Goal: Find specific page/section: Find specific page/section

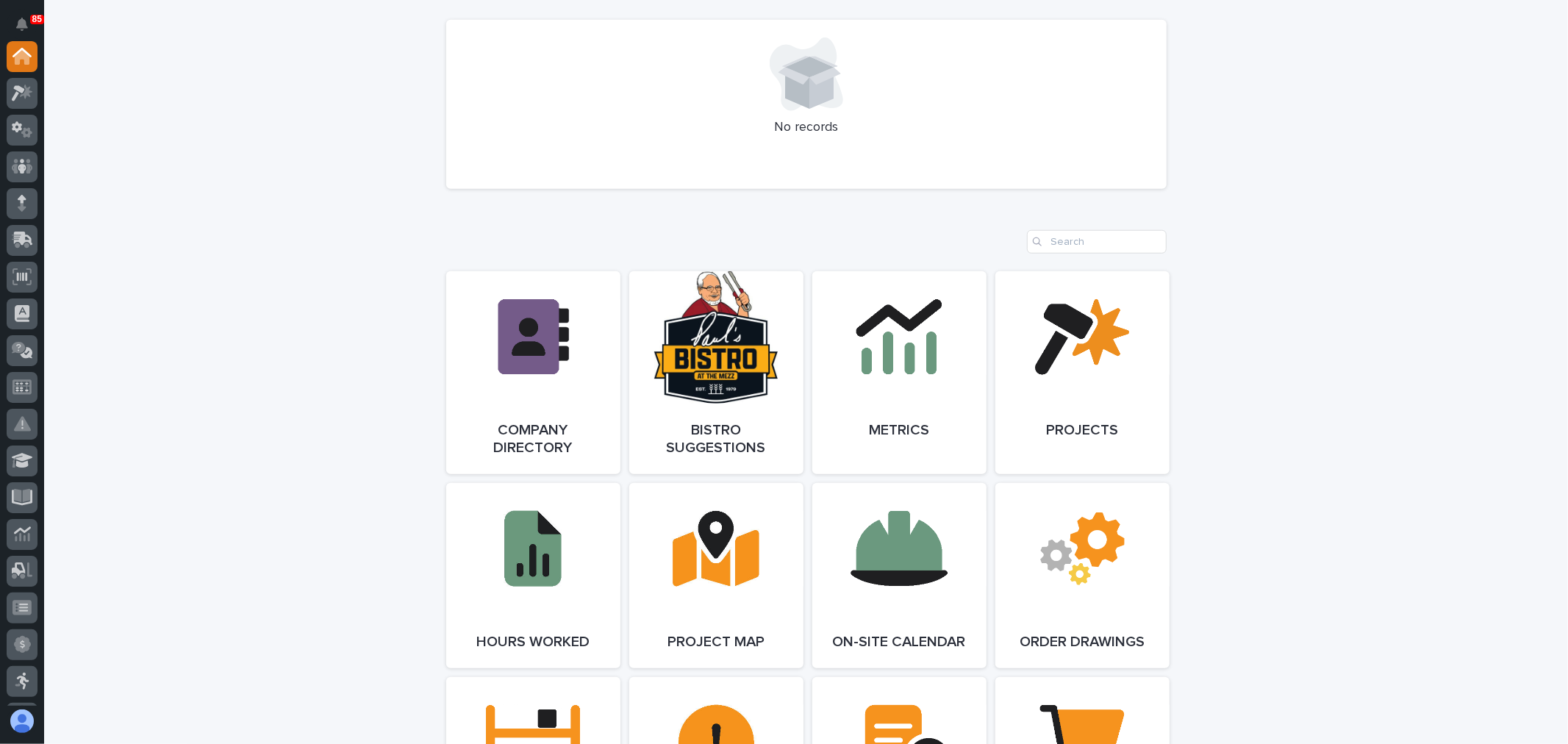
scroll to position [1143, 0]
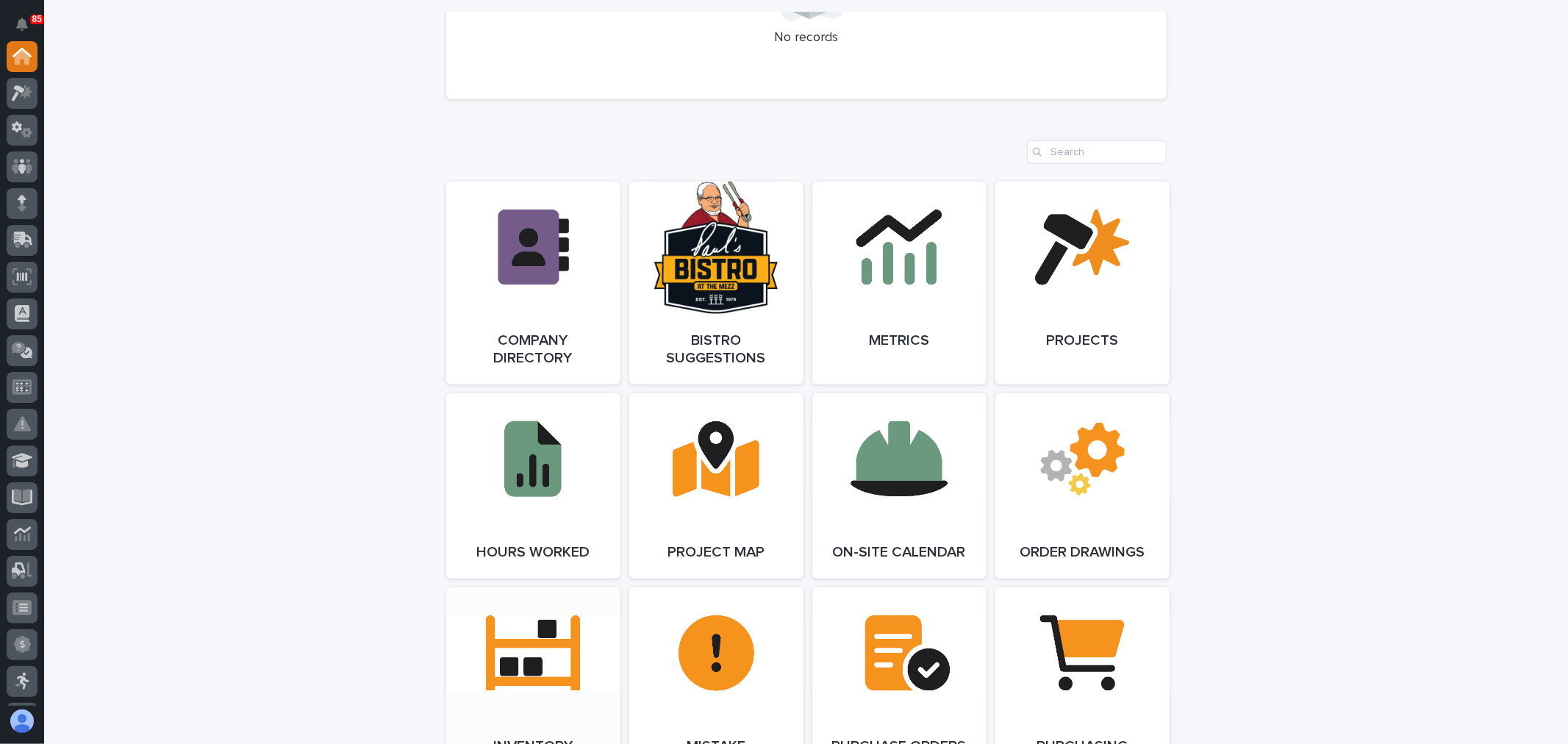
click at [540, 469] on link "Open Link" at bounding box center [533, 688] width 174 height 203
click at [18, 93] on icon at bounding box center [18, 93] width 13 height 16
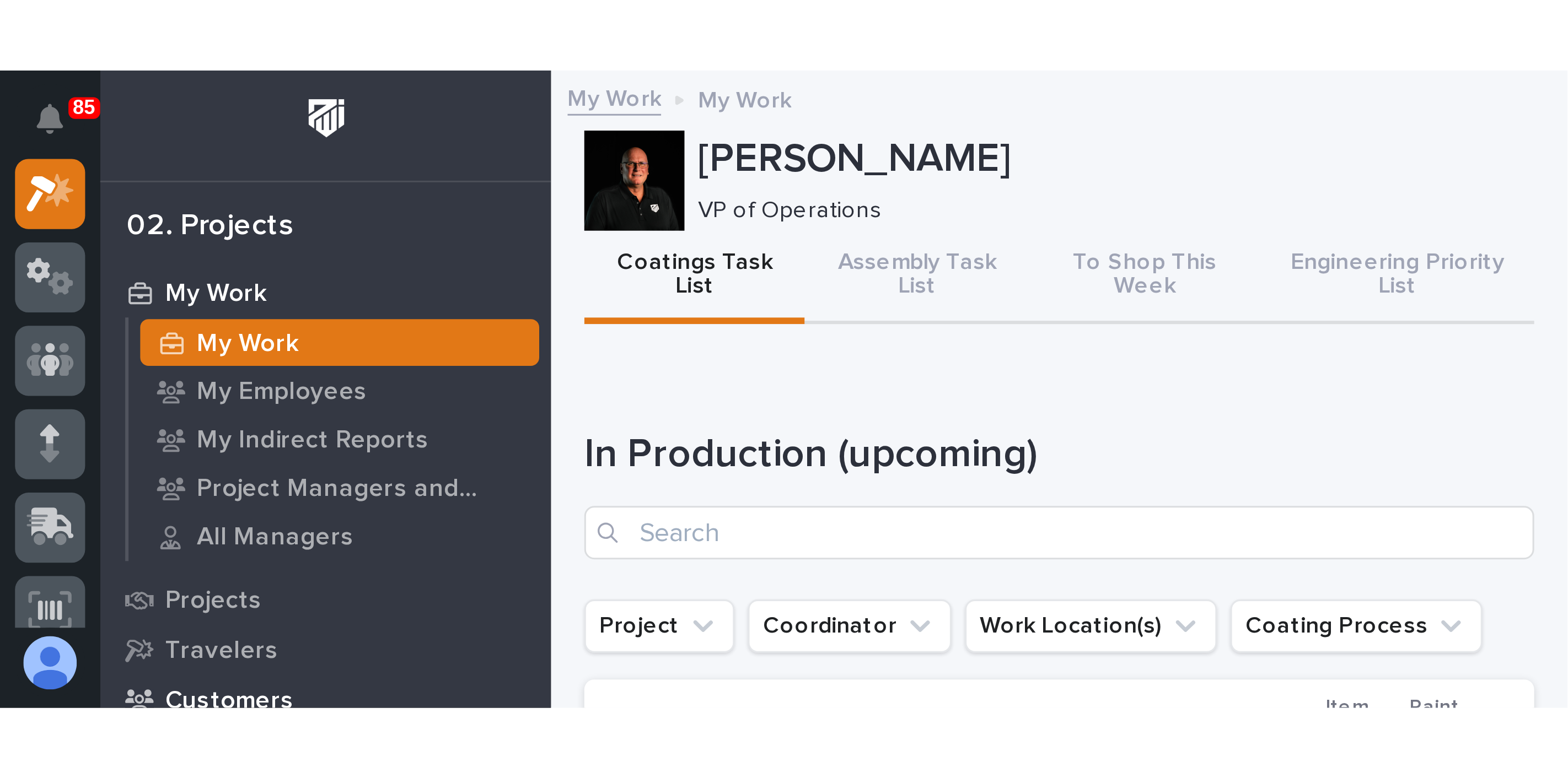
scroll to position [3, 0]
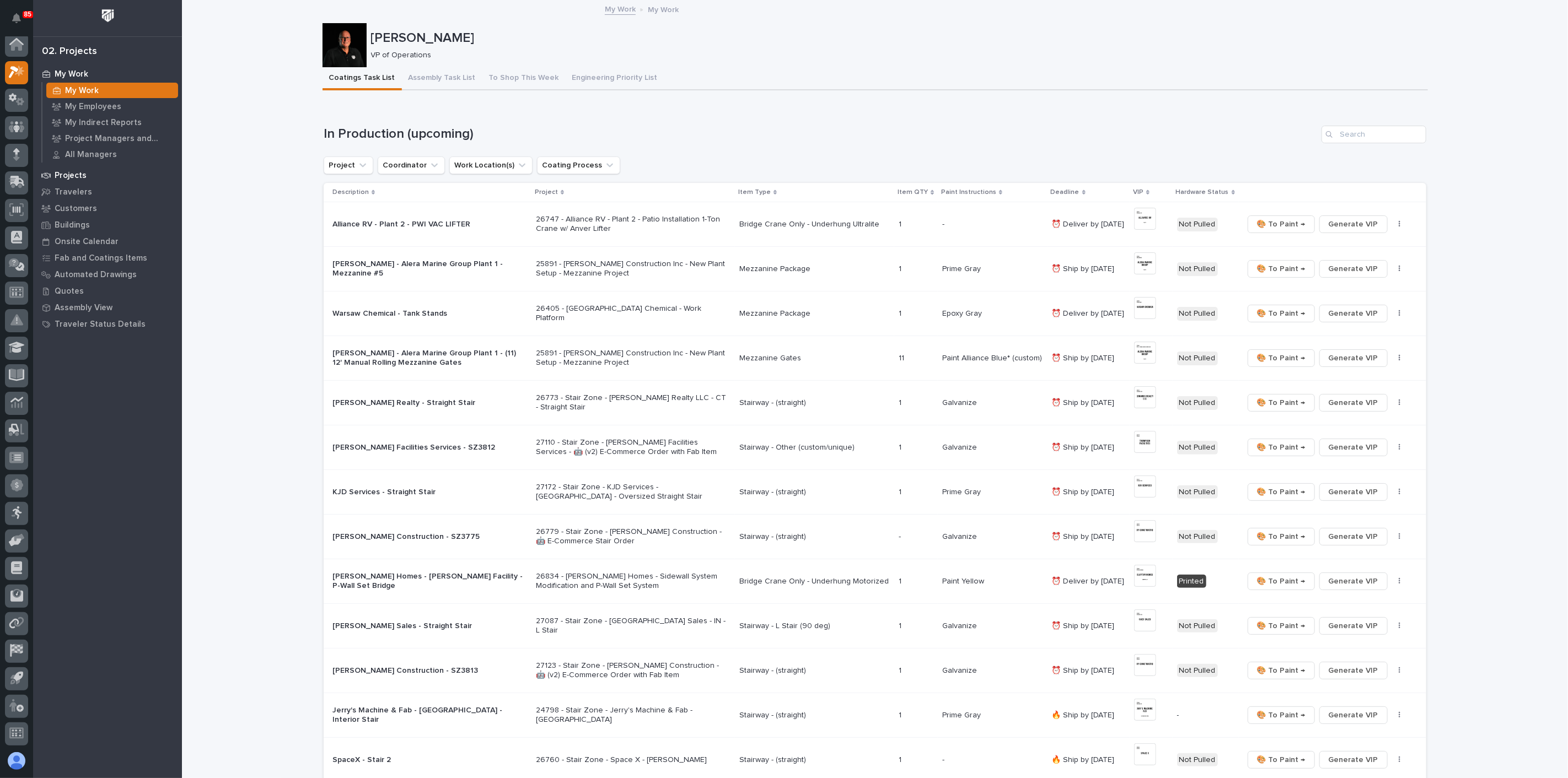
click at [70, 170] on div "Projects" at bounding box center [107, 175] width 144 height 15
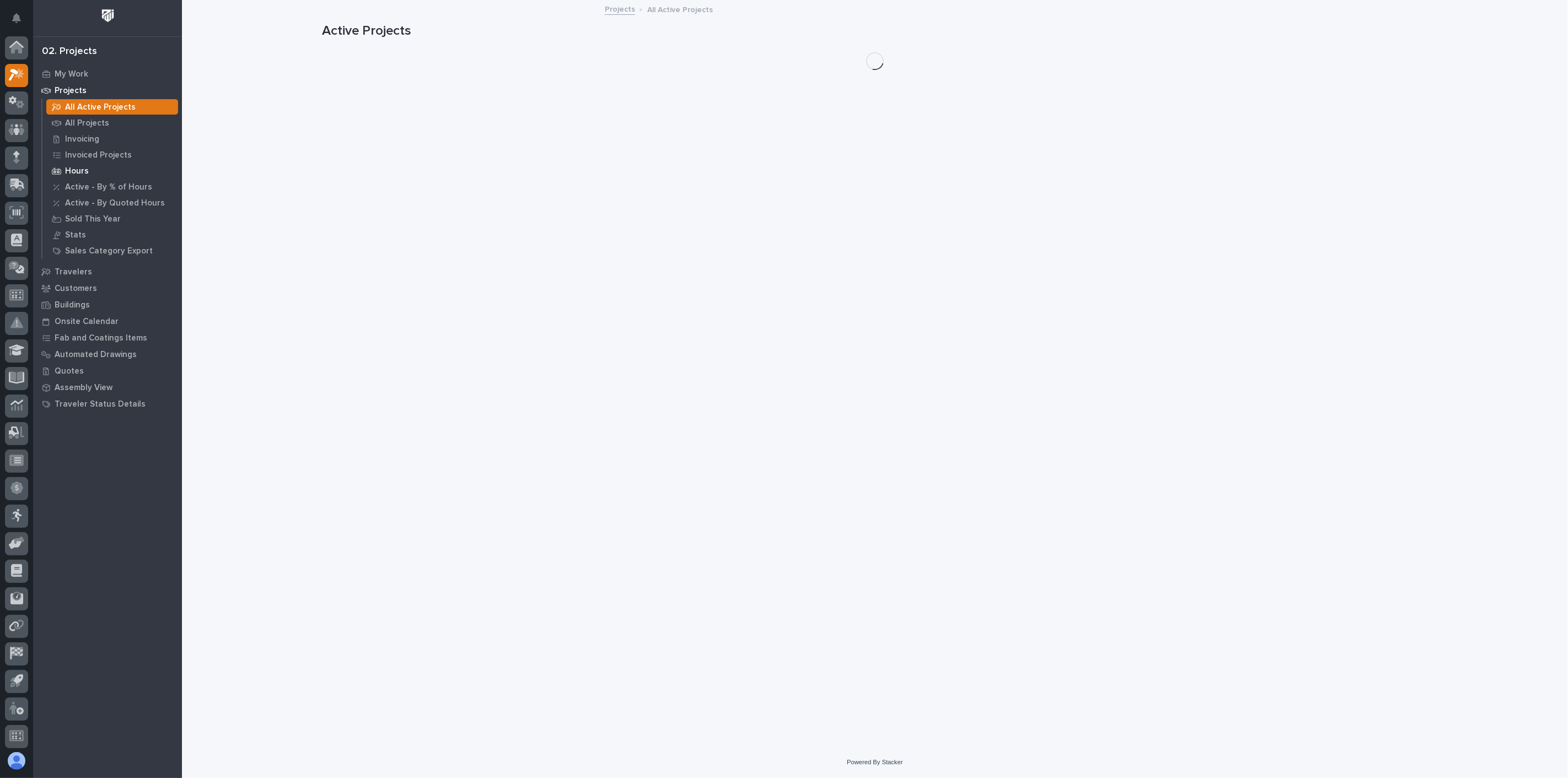
scroll to position [3, 0]
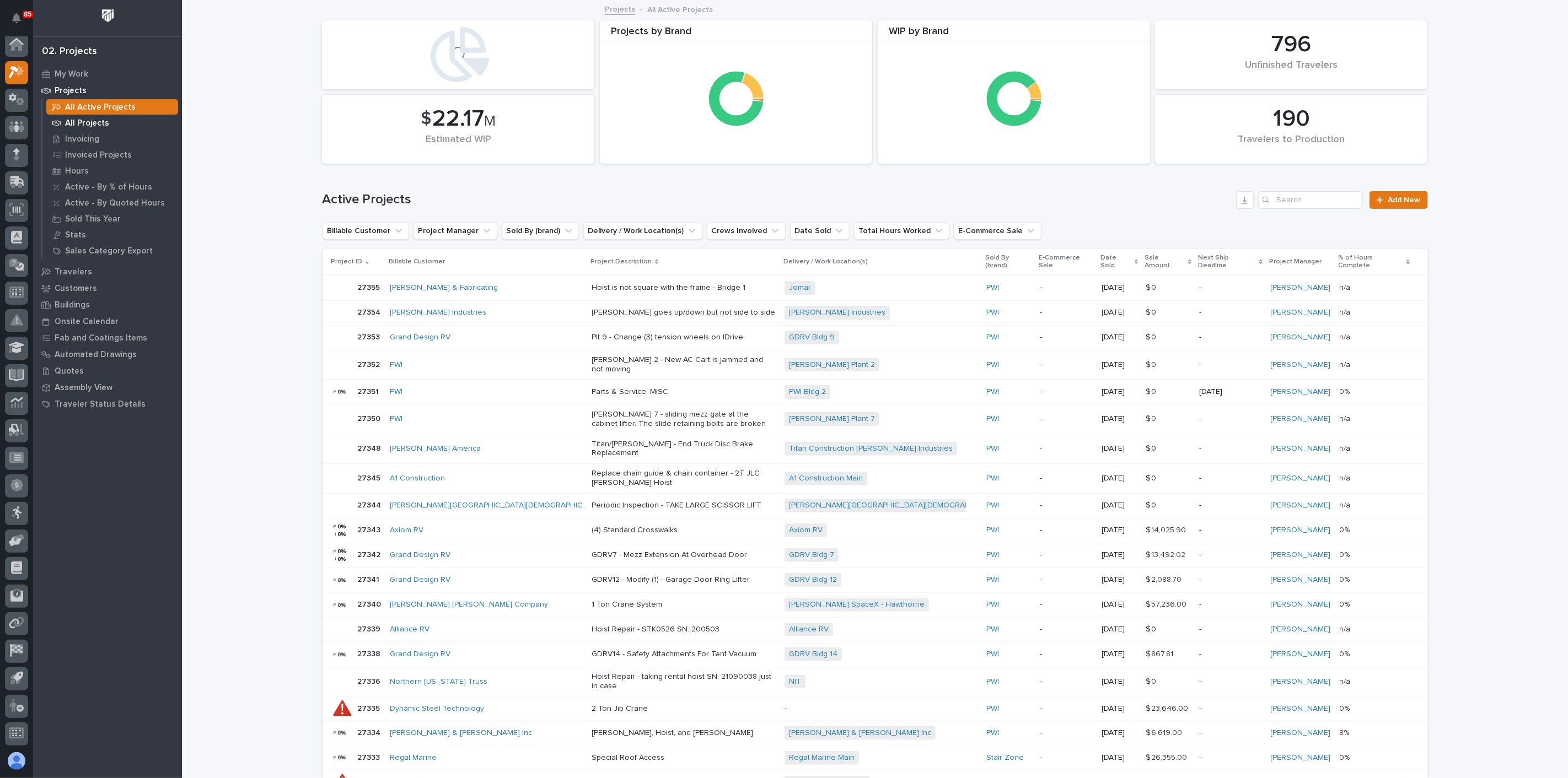
click at [94, 126] on p "All Projects" at bounding box center [87, 123] width 44 height 10
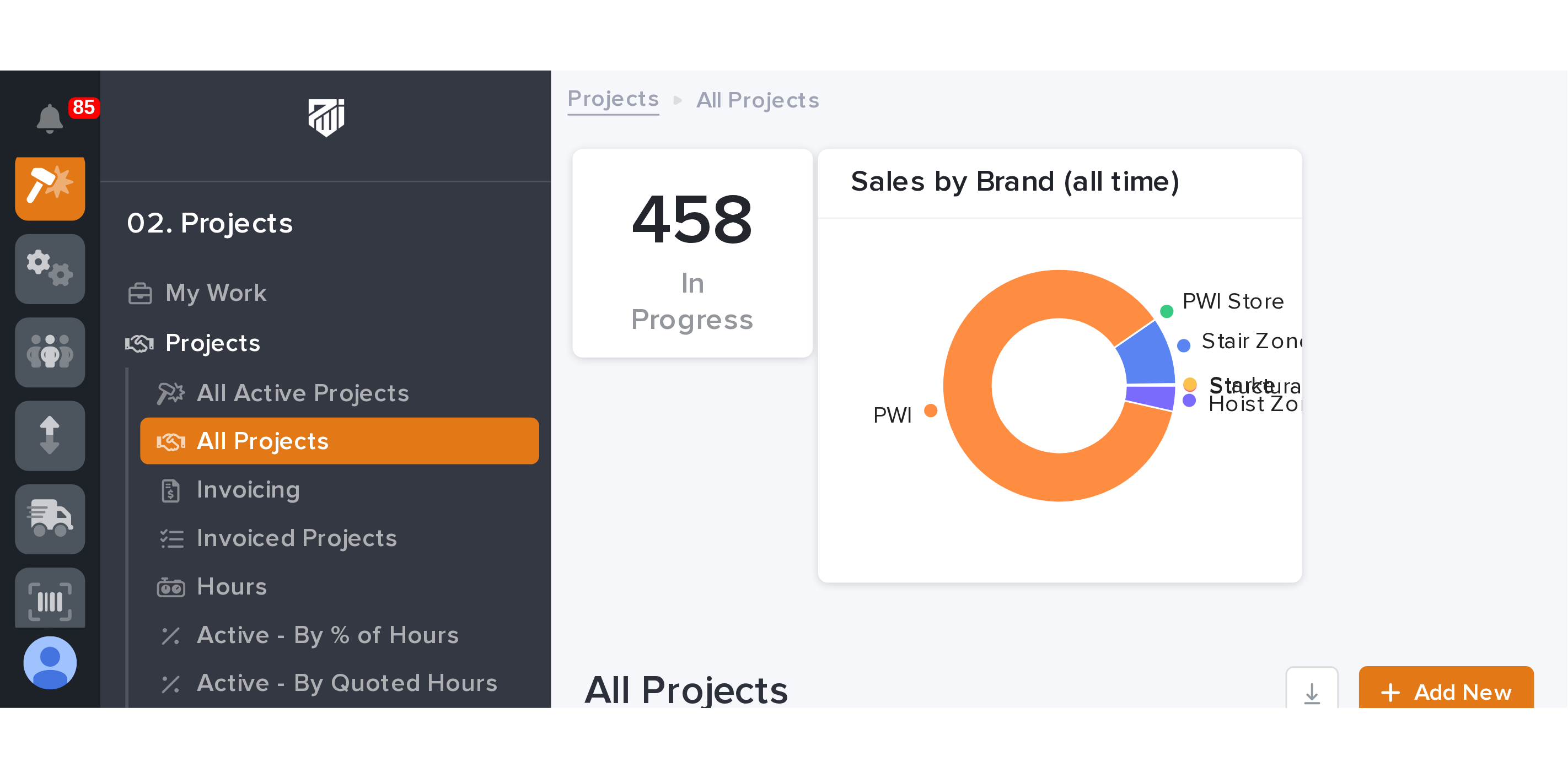
scroll to position [3, 0]
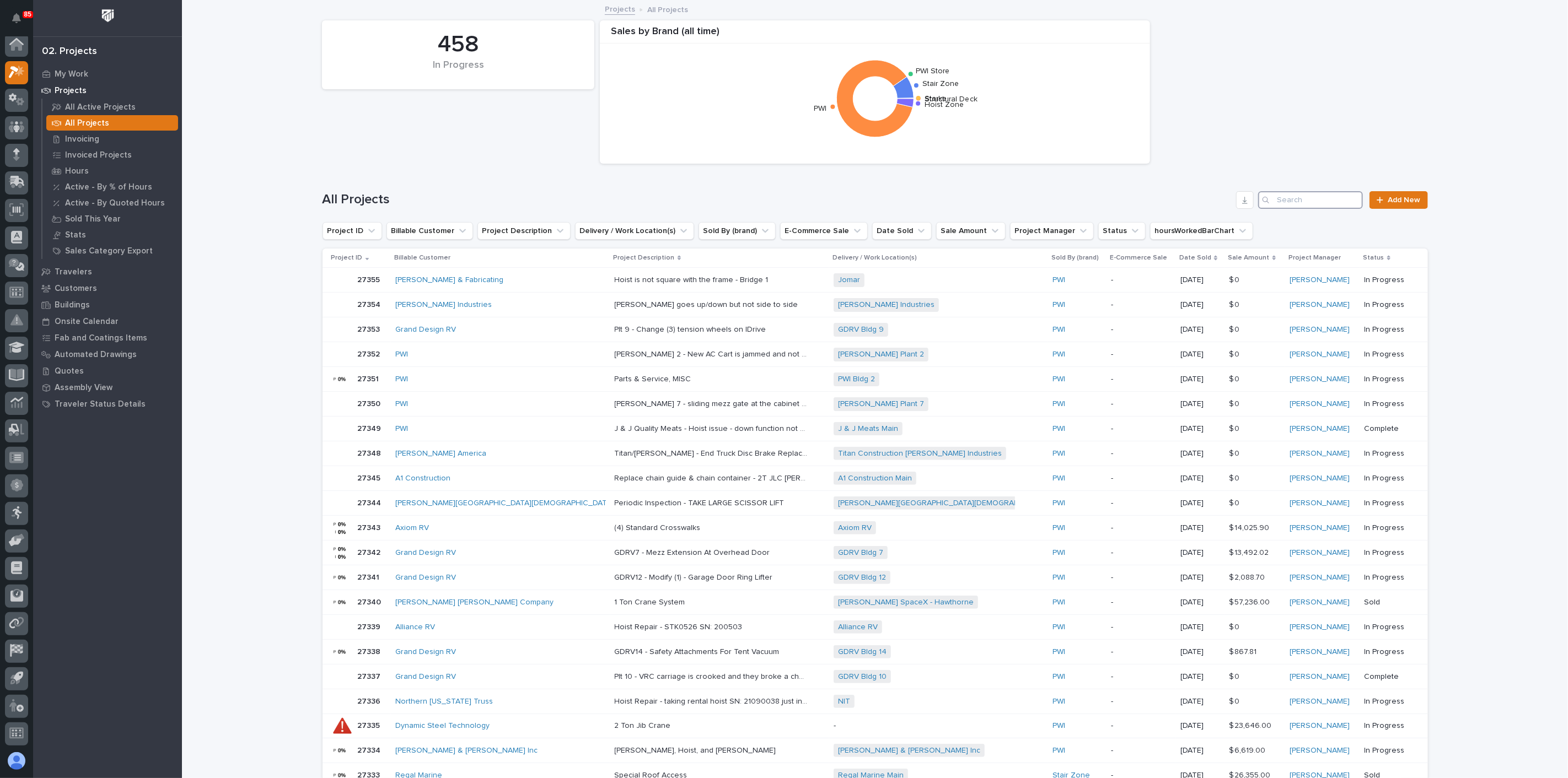
click at [779, 204] on input "Search" at bounding box center [1311, 199] width 105 height 17
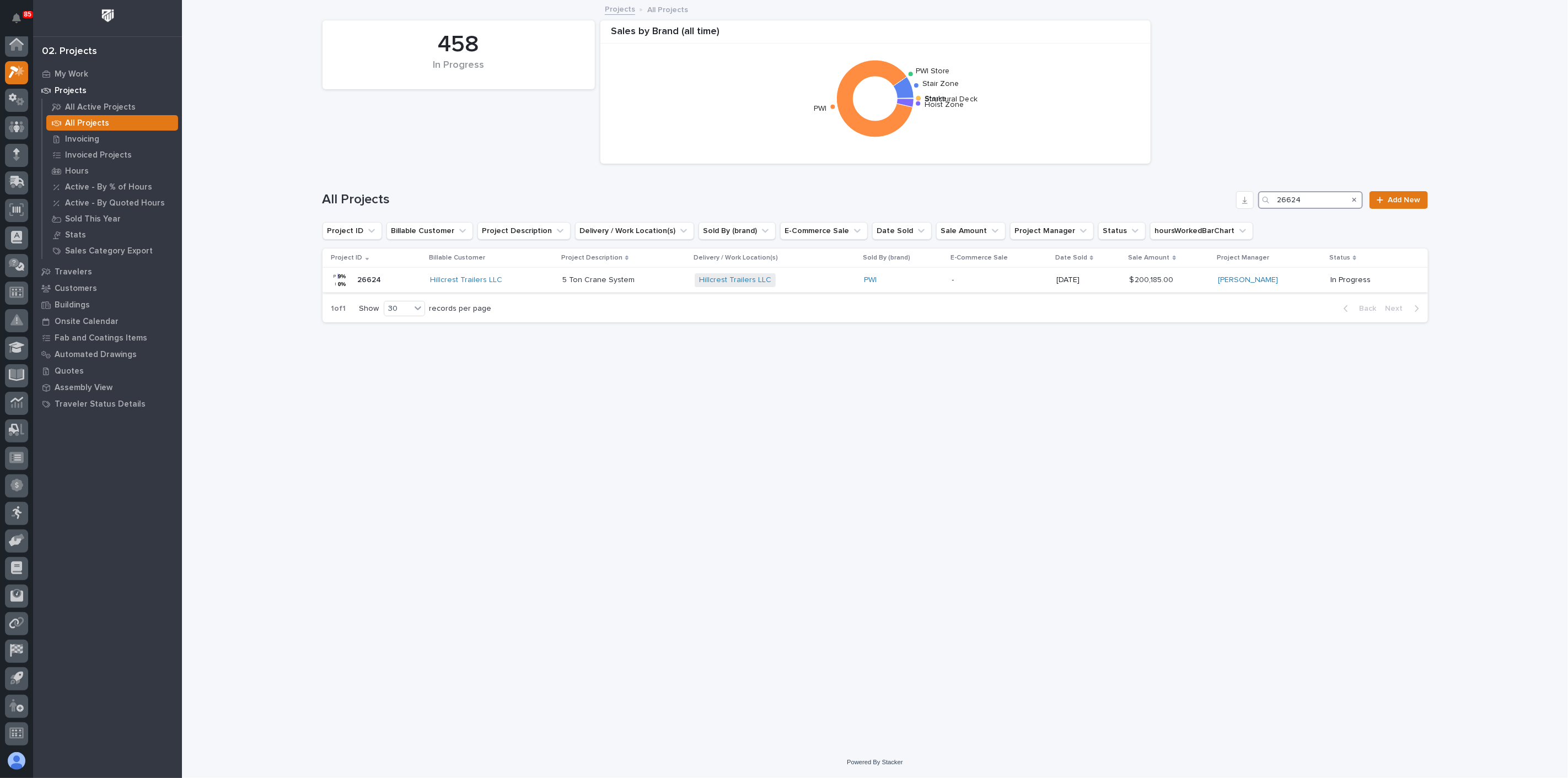
type input "26624"
click at [653, 284] on p at bounding box center [624, 280] width 124 height 10
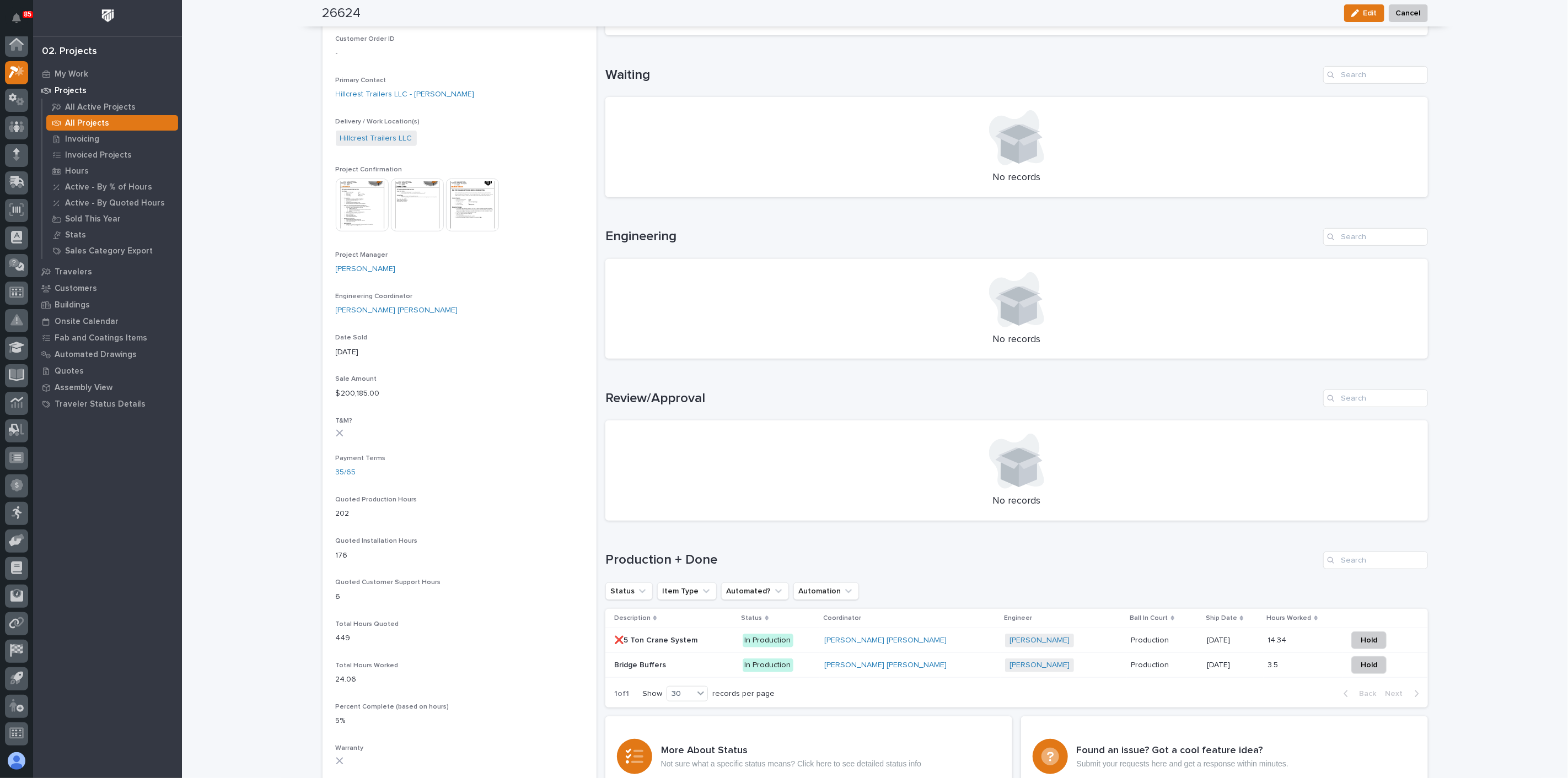
scroll to position [367, 0]
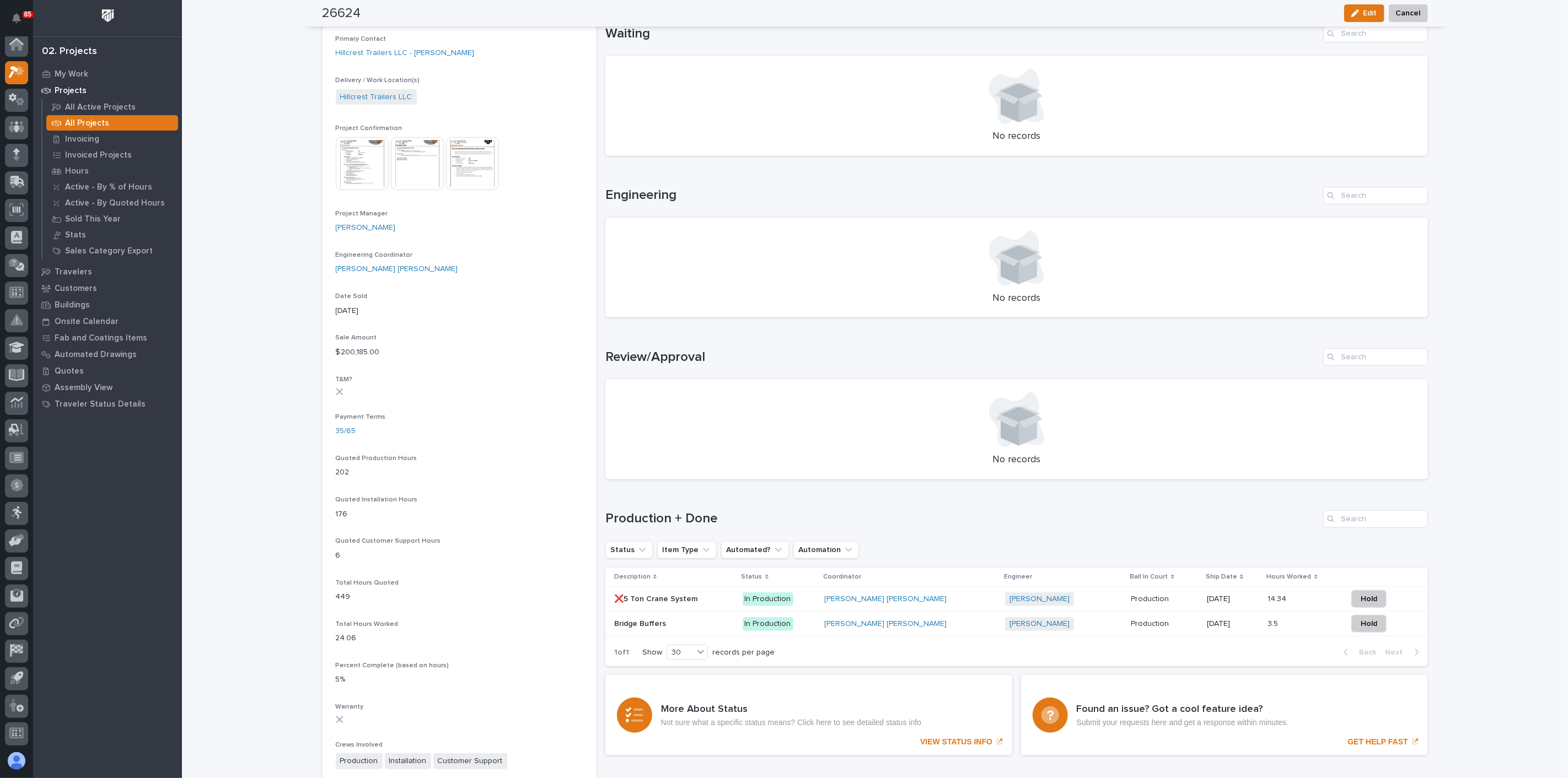
click at [367, 174] on img at bounding box center [362, 163] width 53 height 53
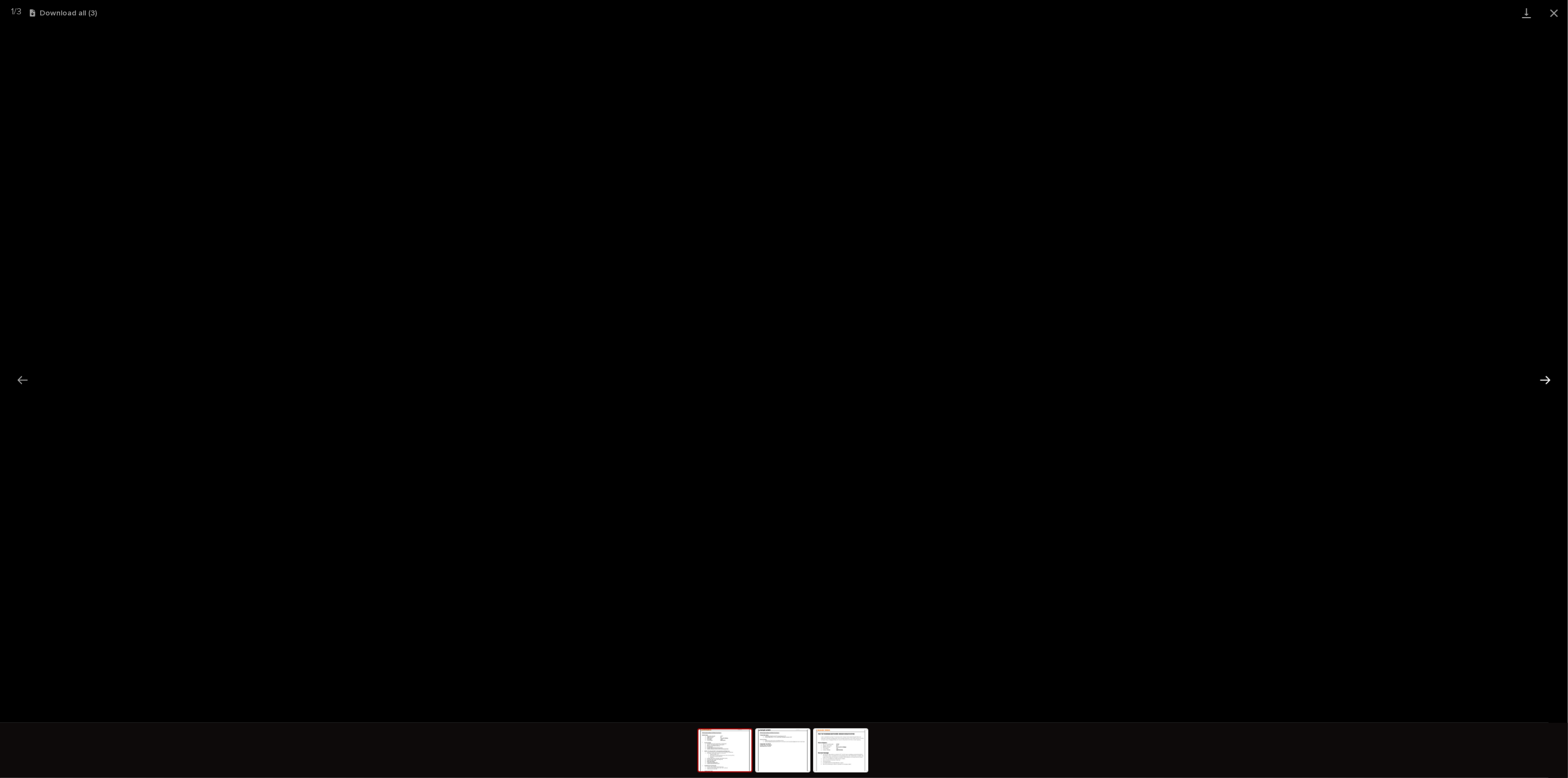
click at [779, 352] on button "Next slide" at bounding box center [1545, 380] width 23 height 21
click at [779, 19] on button "Close gallery" at bounding box center [1554, 13] width 28 height 26
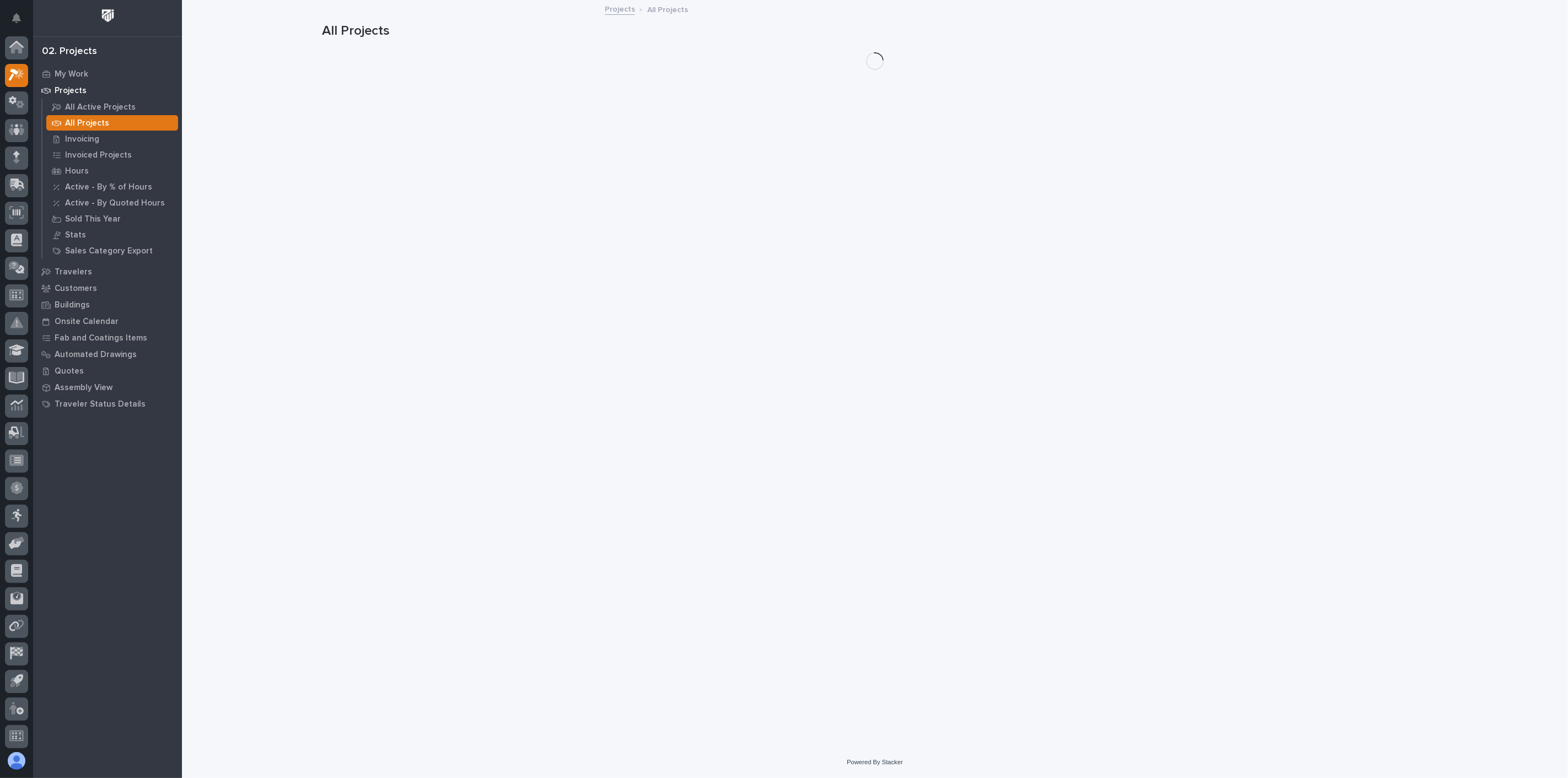
scroll to position [3, 0]
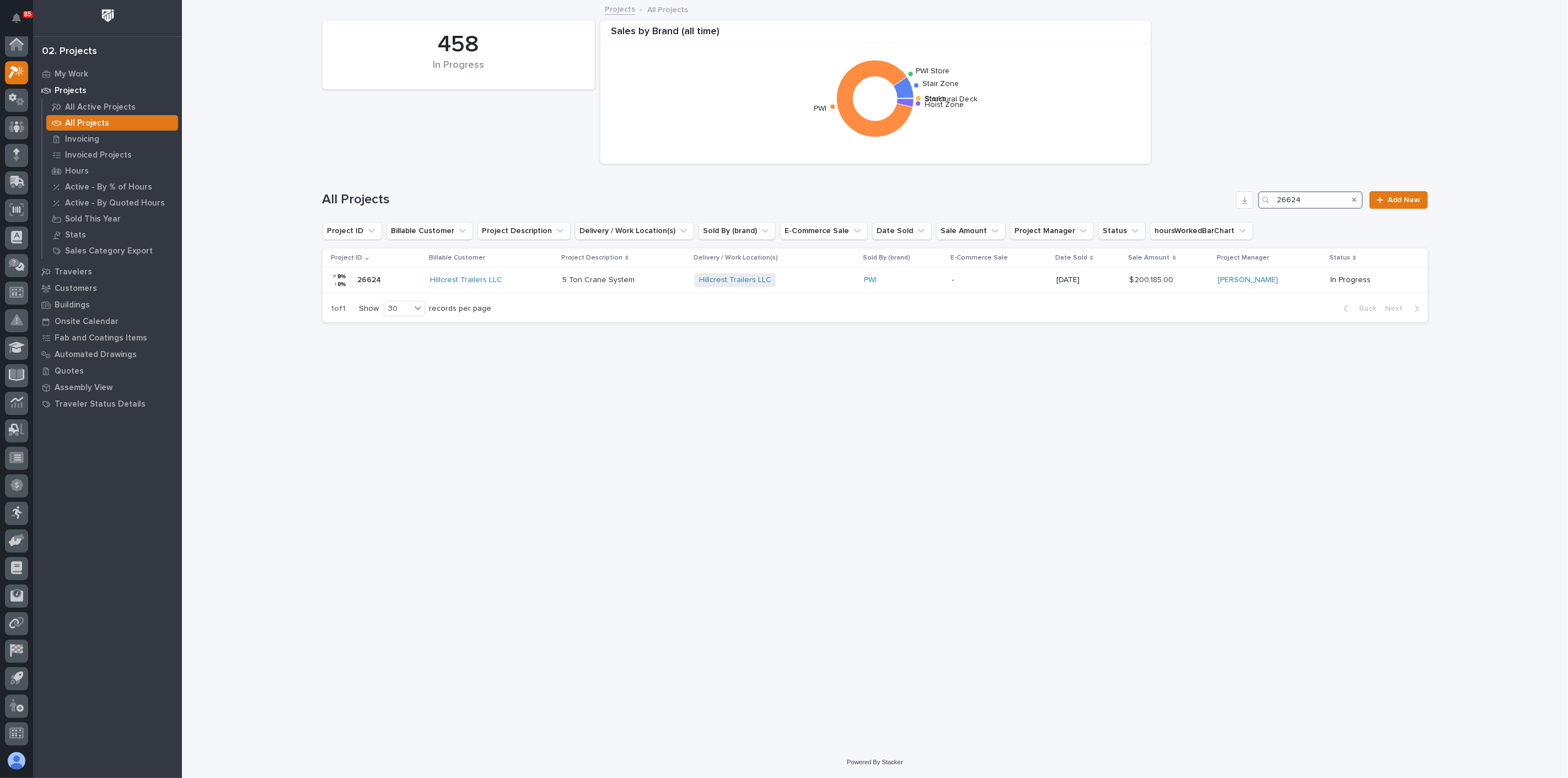
click at [779, 198] on input "26624" at bounding box center [1311, 199] width 105 height 17
type input "27333"
click at [509, 282] on div "Regal Marine" at bounding box center [485, 280] width 100 height 10
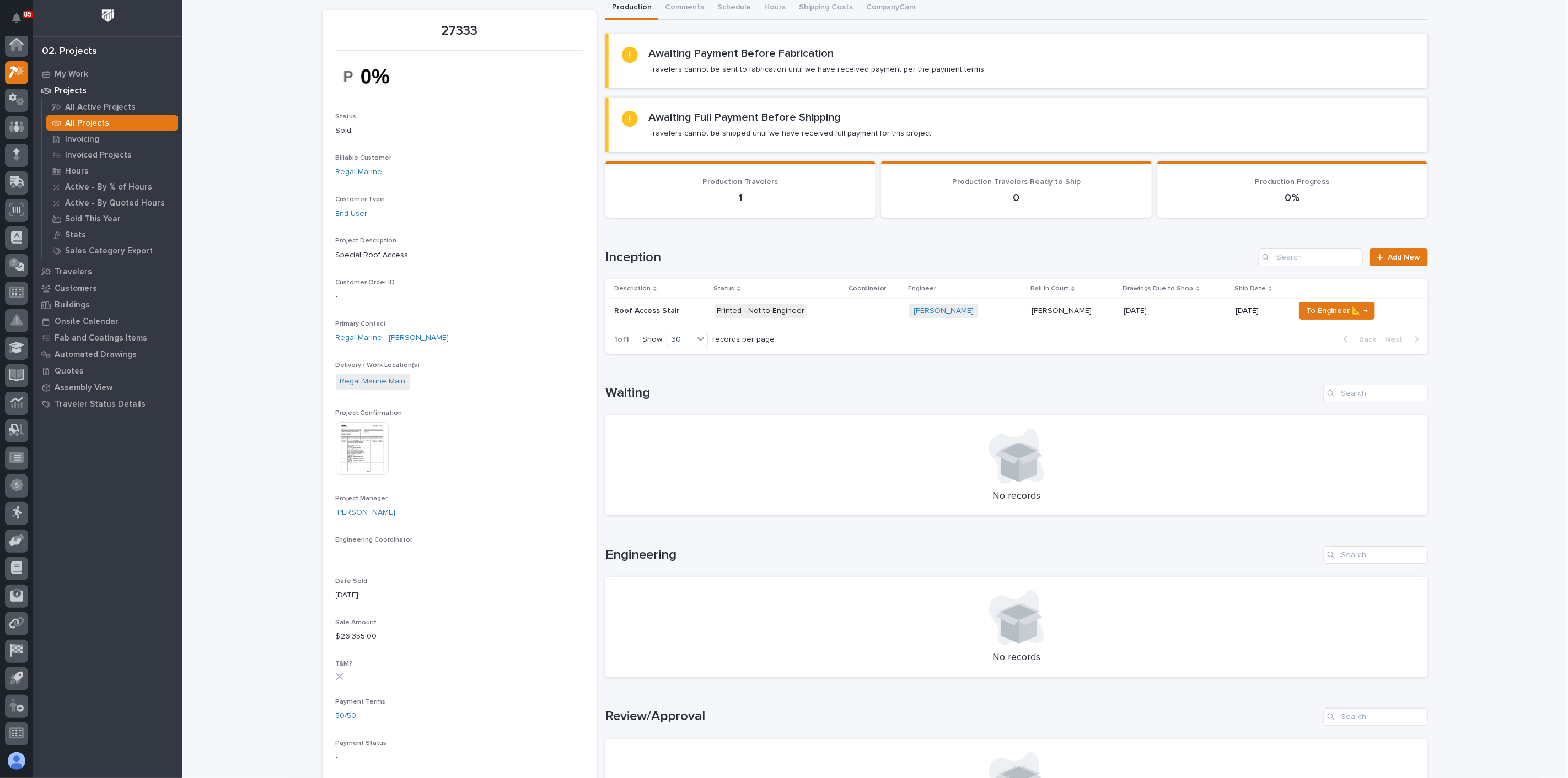
scroll to position [61, 0]
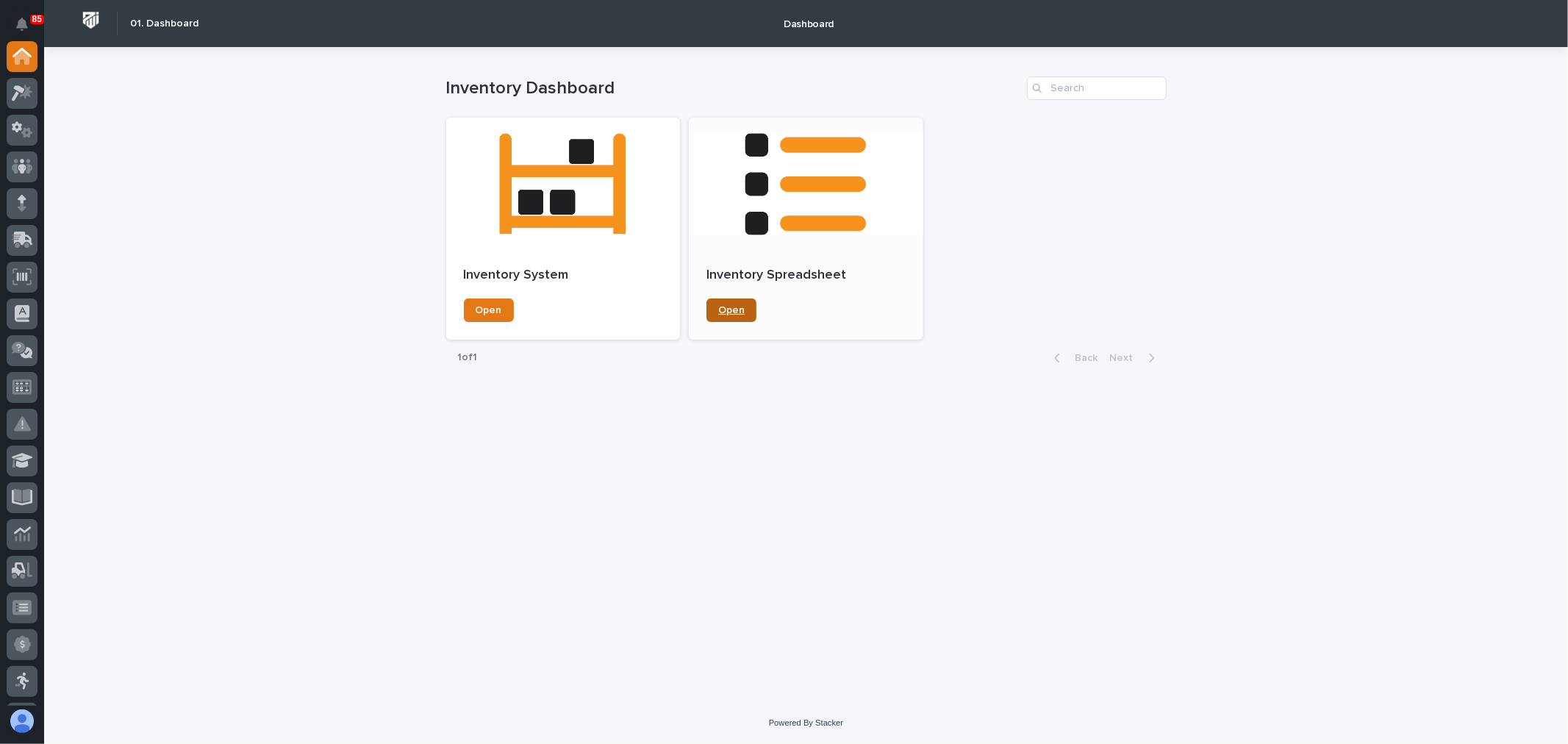
click at [736, 306] on span "Open" at bounding box center [731, 310] width 27 height 10
click at [515, 303] on div "Open" at bounding box center [563, 310] width 199 height 23
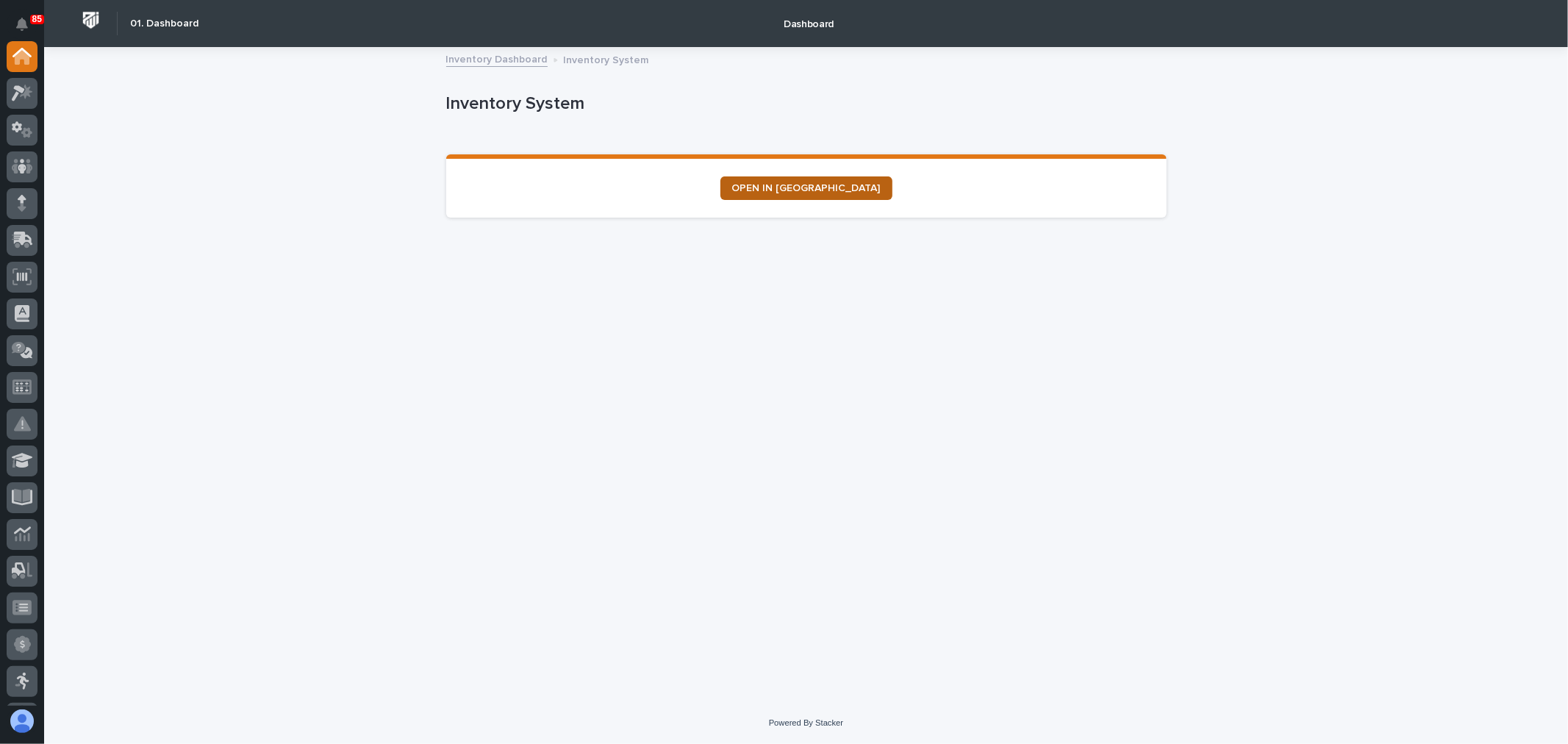
click at [811, 189] on span "OPEN IN [GEOGRAPHIC_DATA]" at bounding box center [806, 188] width 148 height 10
